Goal: Information Seeking & Learning: Check status

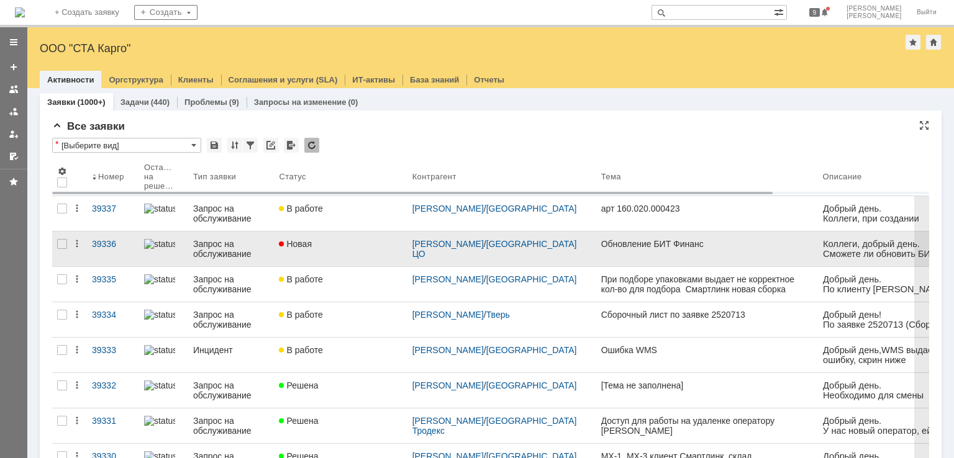
click at [335, 250] on link "Новая" at bounding box center [340, 249] width 133 height 35
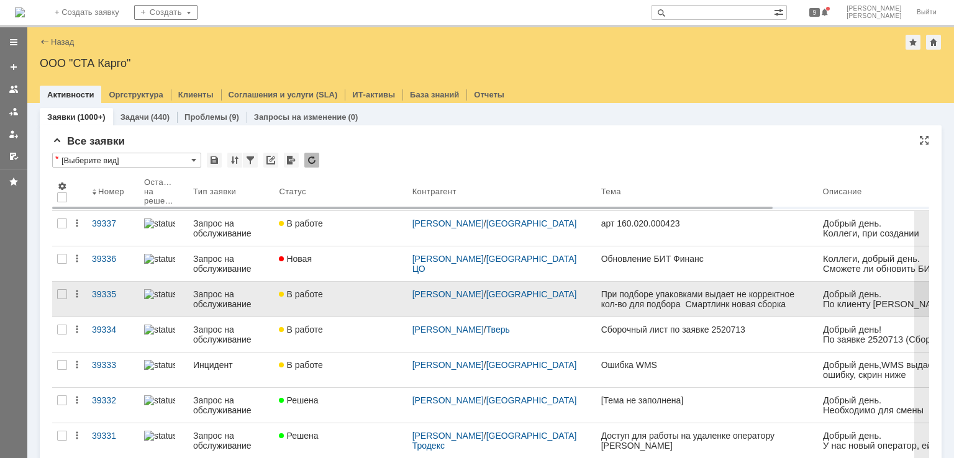
click at [620, 299] on div "При подборе упаковками выдает не корректное кол-во для подбора Смартлинк новая …" at bounding box center [707, 299] width 212 height 20
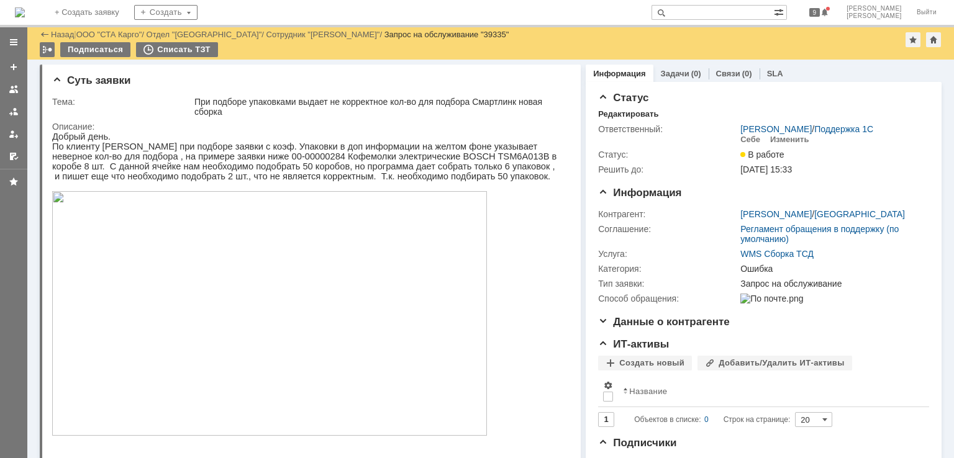
scroll to position [124, 0]
